Goal: Contribute content

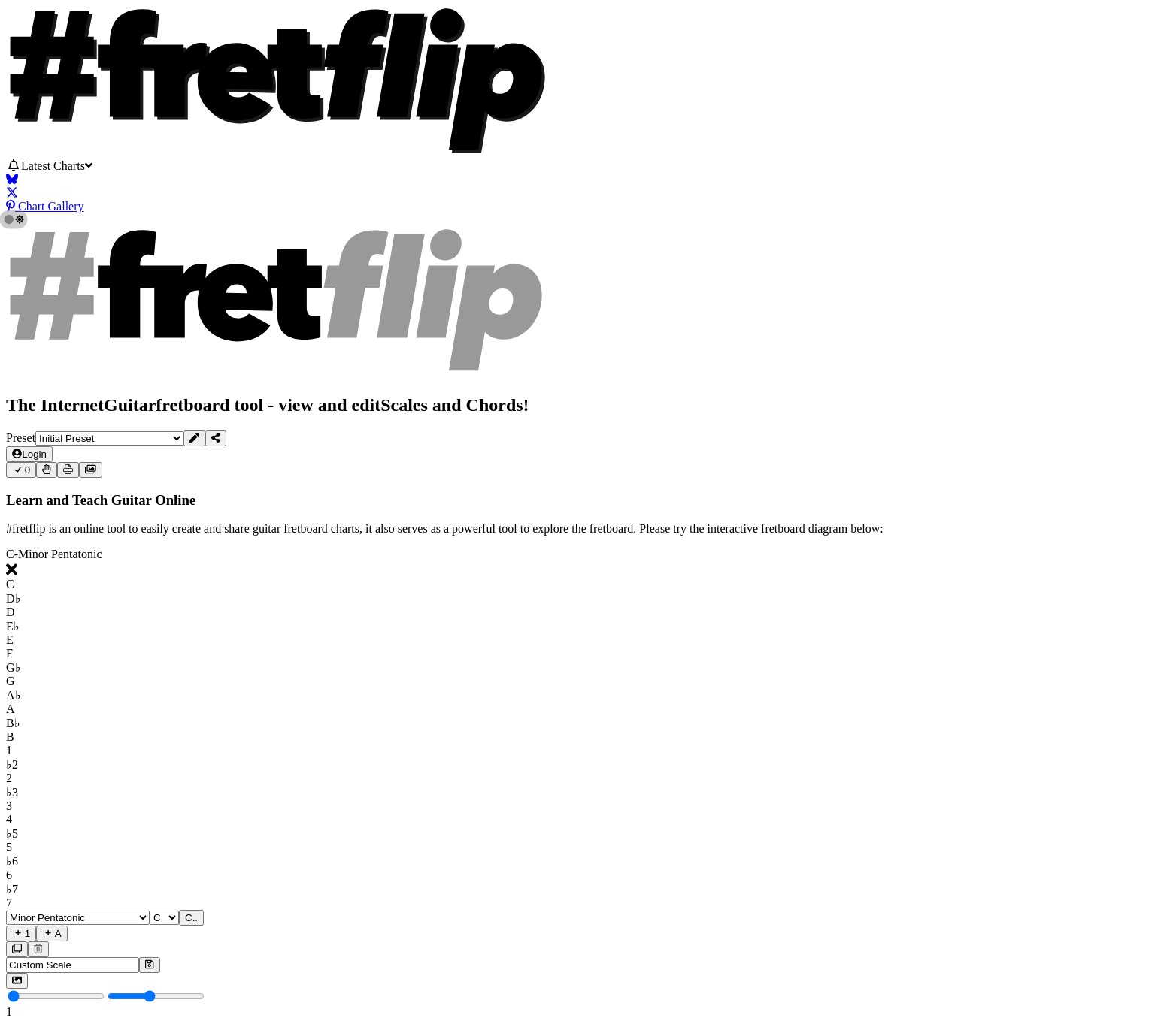
click at [88, 548] on div "C - Minor Pentatonic" at bounding box center [587, 562] width 1163 height 29
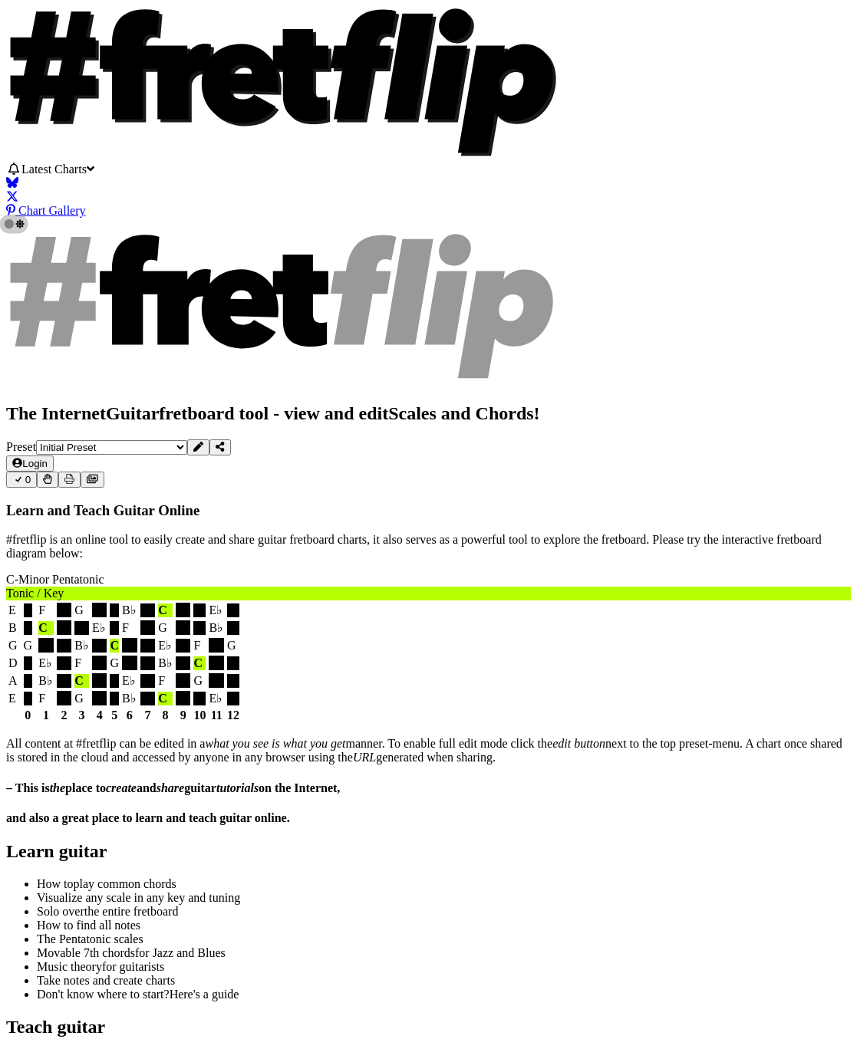
click at [203, 442] on icon at bounding box center [198, 447] width 10 height 10
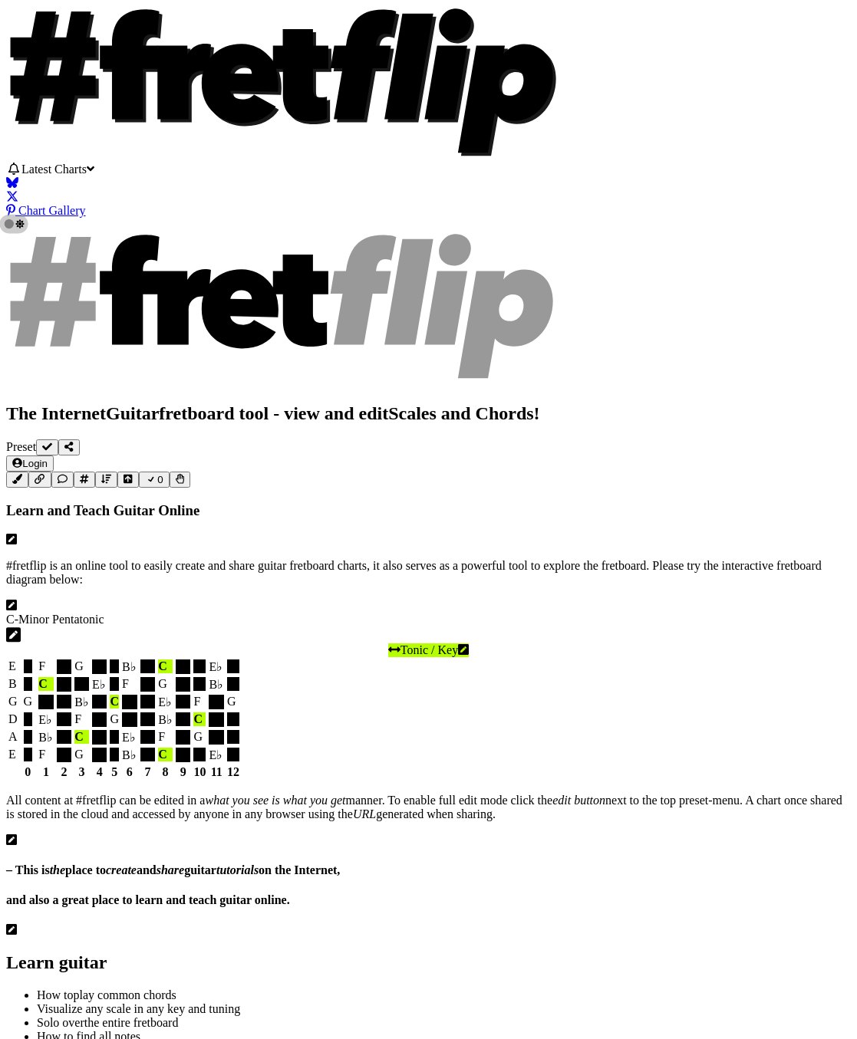
click at [17, 600] on icon at bounding box center [11, 605] width 11 height 11
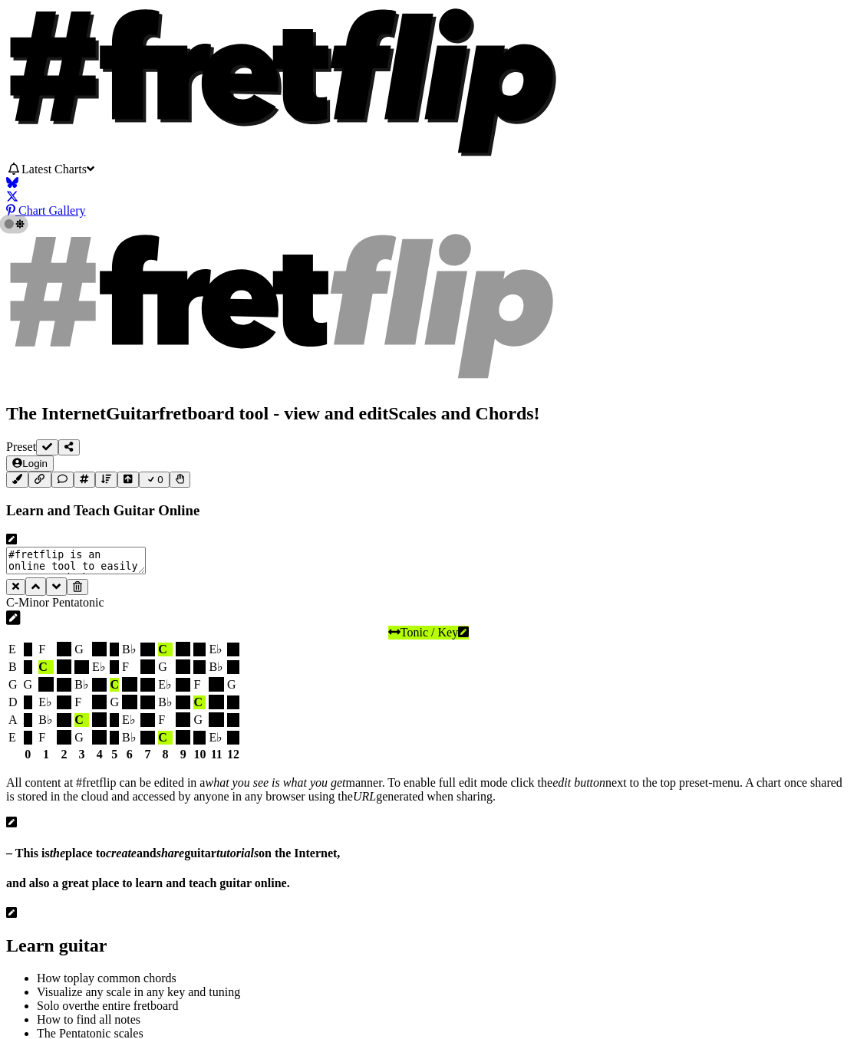
click at [146, 547] on textarea "#fretflip is an online tool to easily create and share guitar fretboard charts,…" at bounding box center [76, 561] width 140 height 28
type textarea "#fretflip is an online tool to easily create and share guitar fretboard charts,…"
click at [19, 583] on icon at bounding box center [15, 586] width 7 height 7
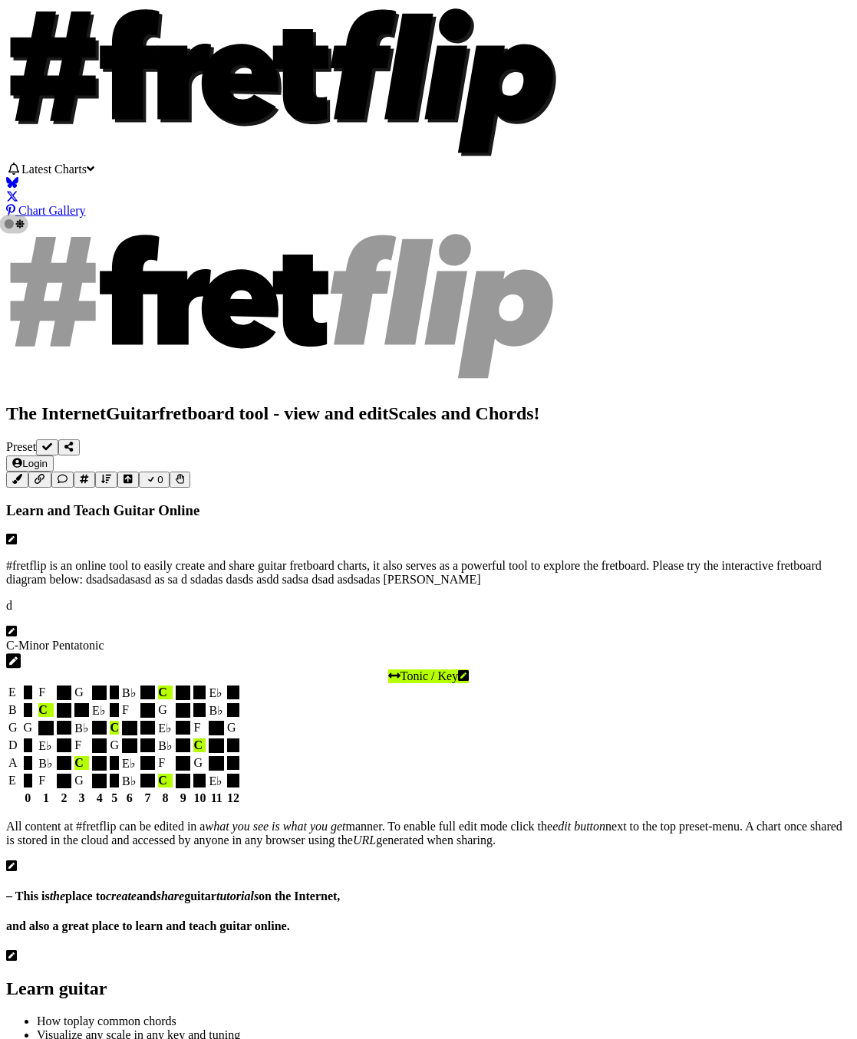
click at [17, 626] on icon at bounding box center [11, 631] width 11 height 11
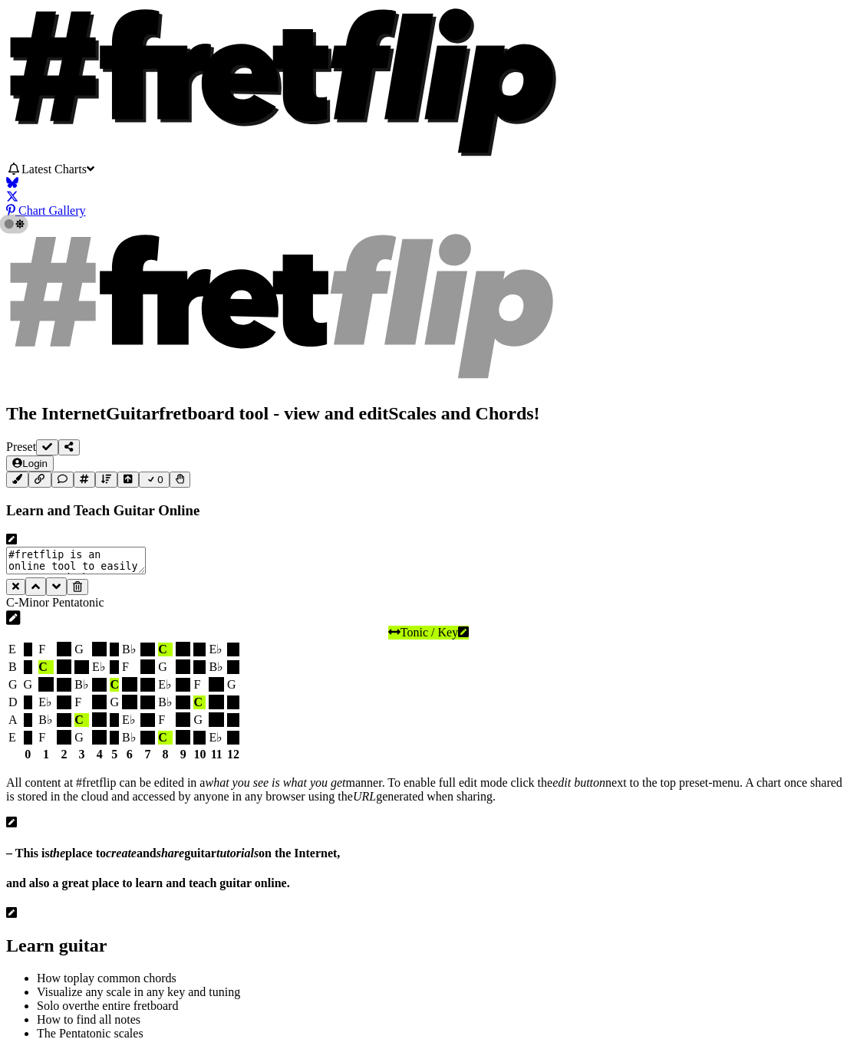
click at [25, 579] on button at bounding box center [15, 587] width 19 height 16
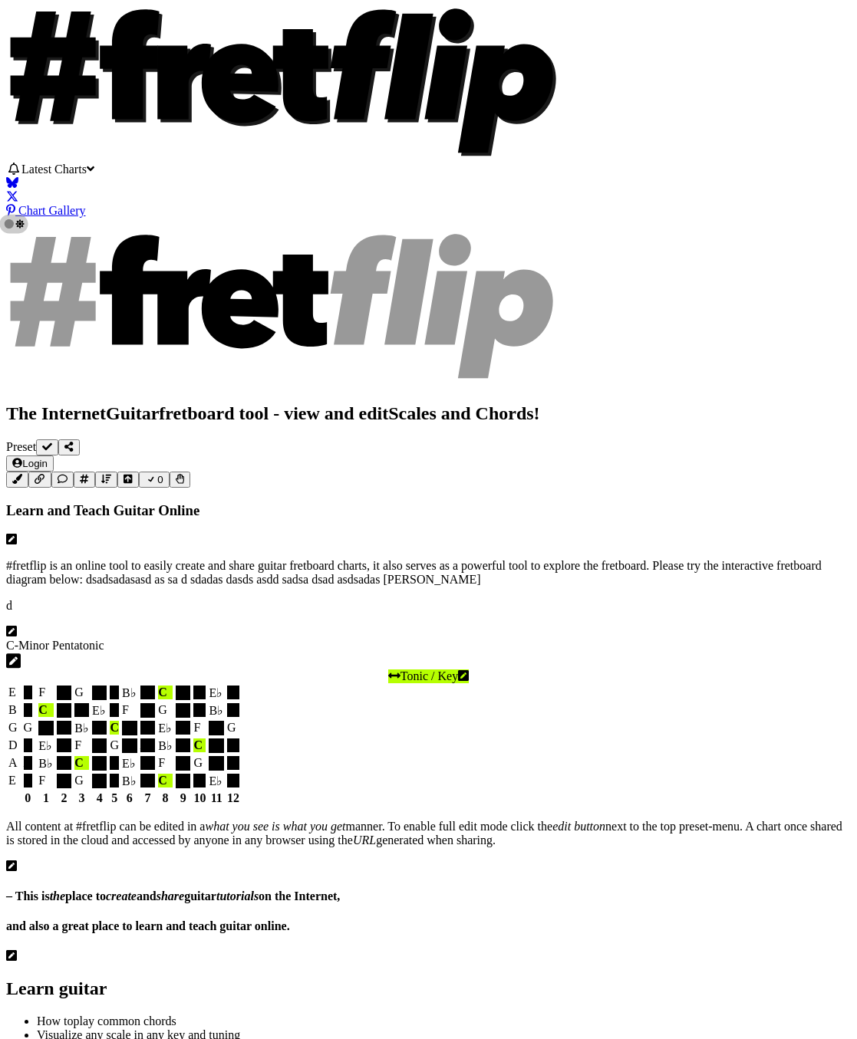
click at [211, 92] on icon at bounding box center [184, 81] width 54 height 75
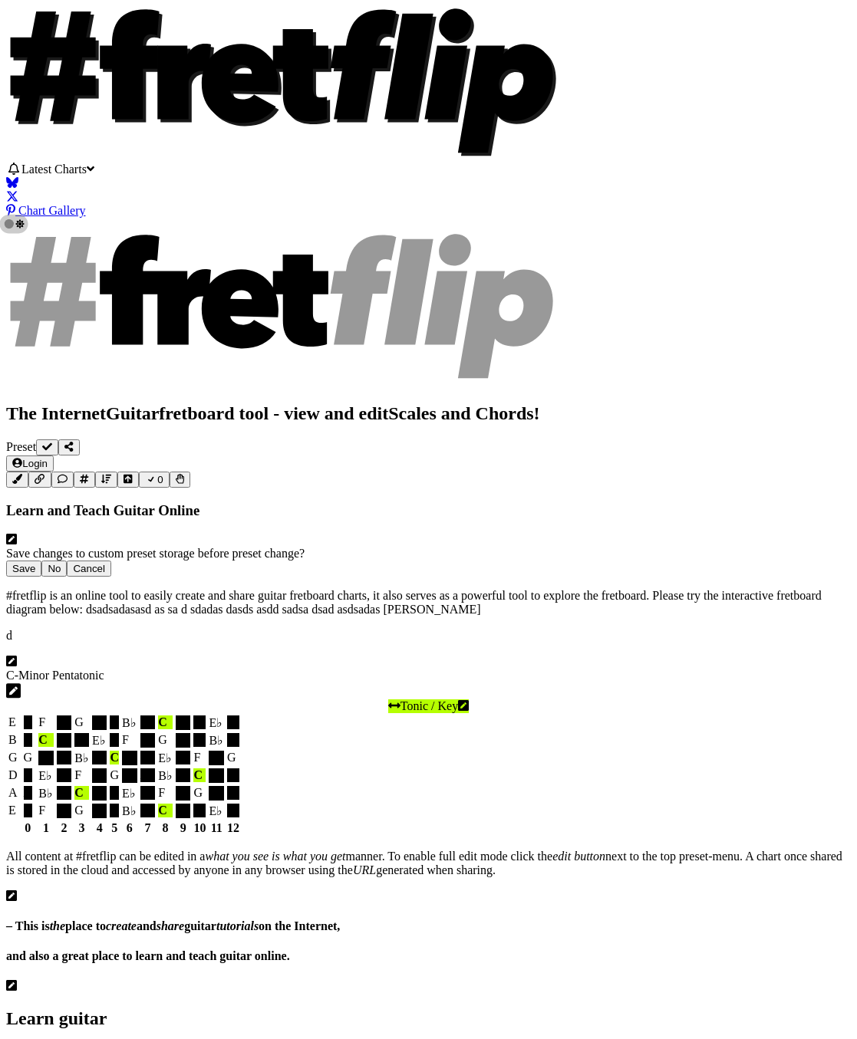
click at [67, 561] on button "No" at bounding box center [53, 569] width 25 height 16
select select "C"
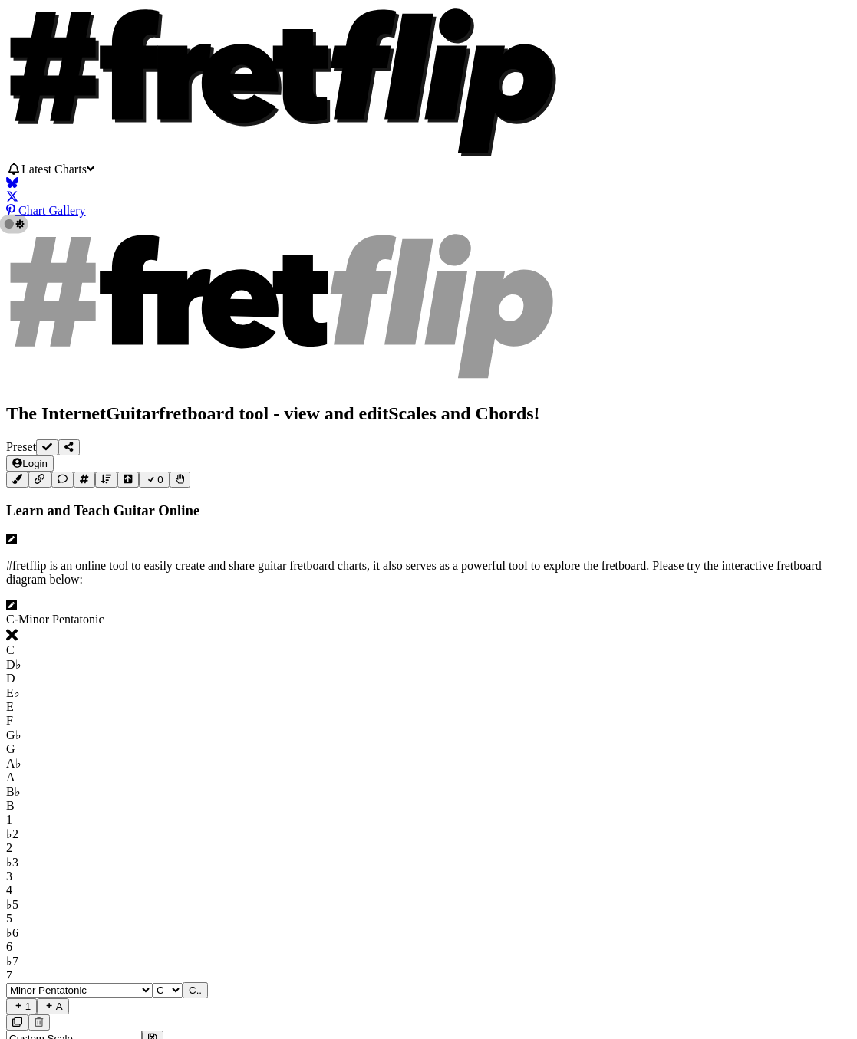
click at [17, 600] on icon at bounding box center [11, 605] width 11 height 11
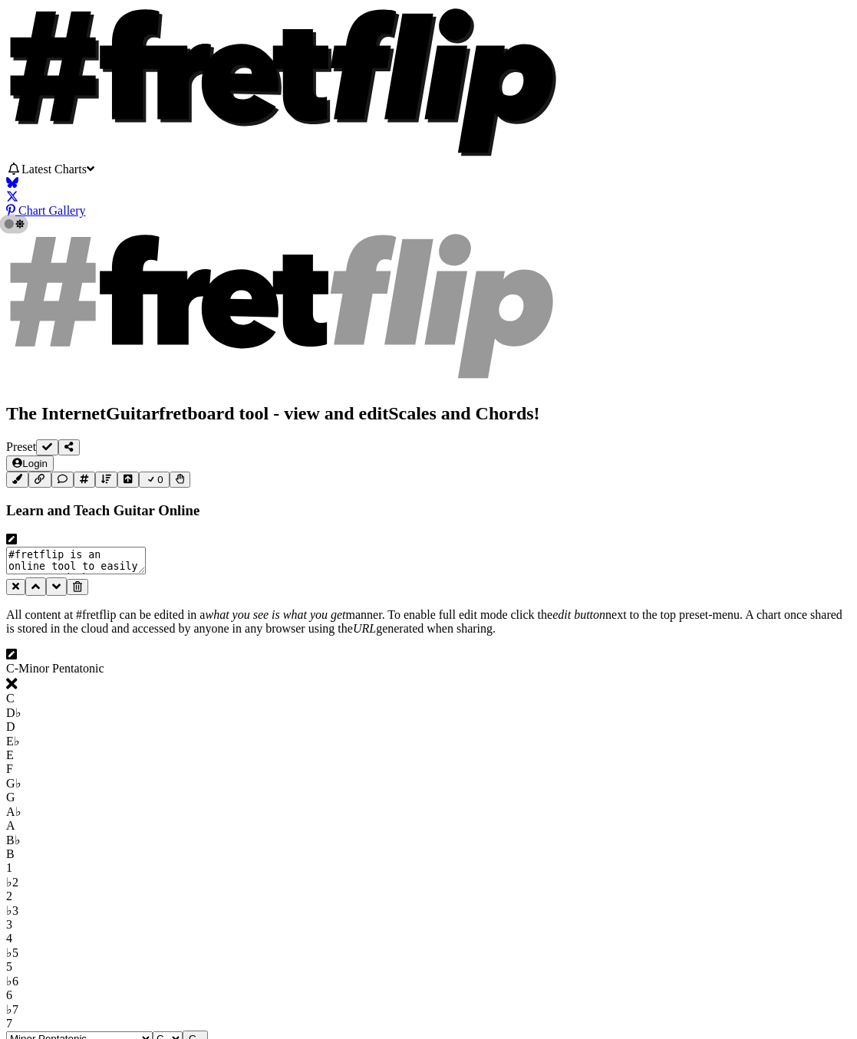
click at [40, 584] on icon at bounding box center [35, 586] width 8 height 5
click at [61, 584] on icon at bounding box center [56, 586] width 8 height 5
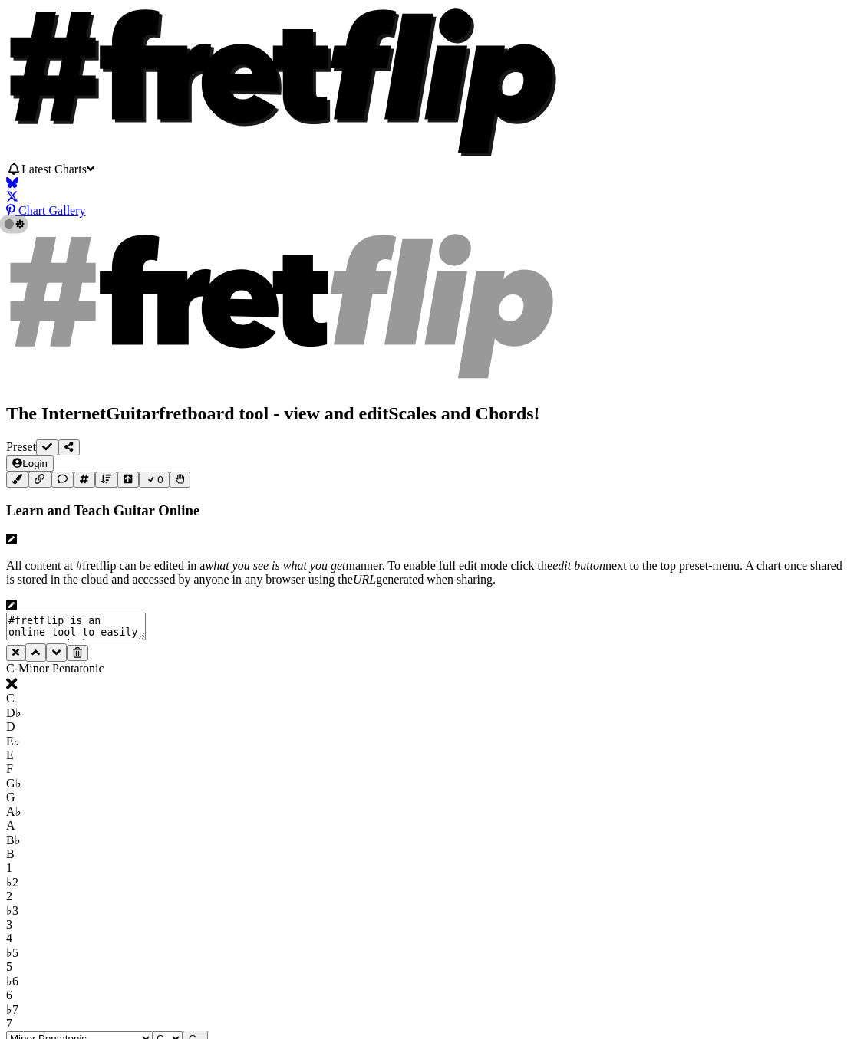
click at [61, 646] on icon at bounding box center [56, 653] width 8 height 14
